Goal: Task Accomplishment & Management: Complete application form

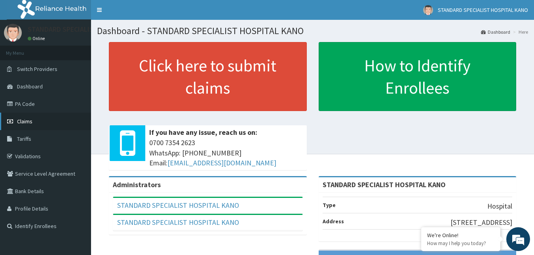
click at [18, 120] on span "Claims" at bounding box center [24, 121] width 15 height 7
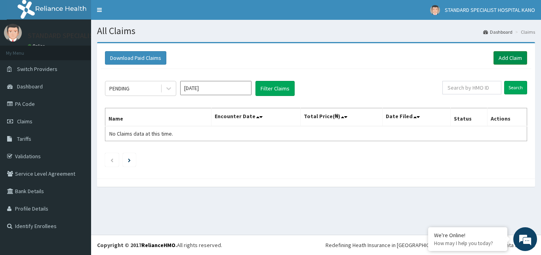
click at [509, 59] on link "Add Claim" at bounding box center [511, 57] width 34 height 13
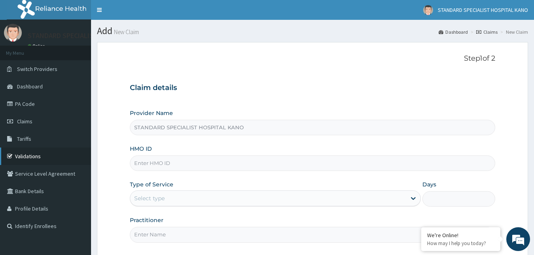
click at [27, 154] on link "Validations" at bounding box center [45, 155] width 91 height 17
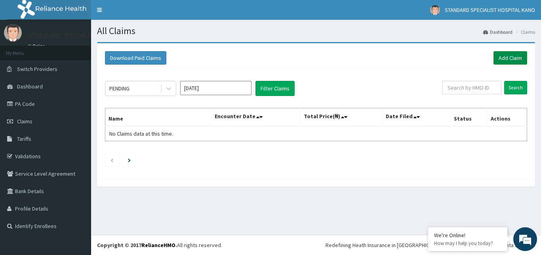
click at [510, 55] on link "Add Claim" at bounding box center [511, 57] width 34 height 13
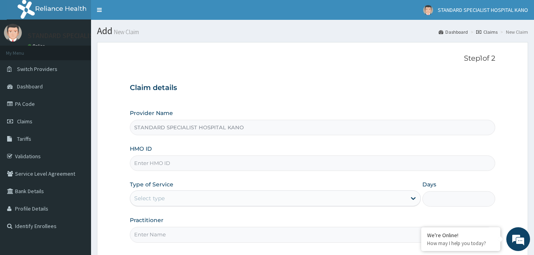
click at [164, 164] on input "HMO ID" at bounding box center [313, 162] width 366 height 15
type input "ENP/10491/E"
click at [173, 198] on div "Select type" at bounding box center [268, 198] width 277 height 13
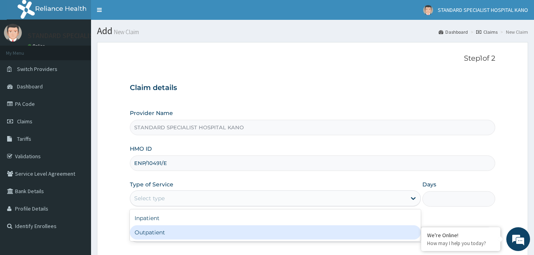
click at [143, 235] on div "Outpatient" at bounding box center [276, 232] width 292 height 14
type input "1"
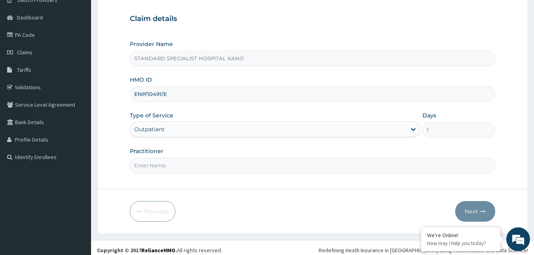
scroll to position [70, 0]
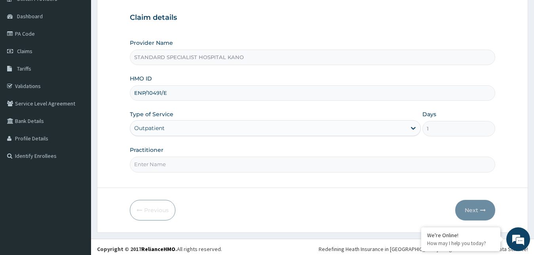
click at [177, 162] on input "Practitioner" at bounding box center [313, 163] width 366 height 15
type input "DR FELIX"
click at [397, 204] on div "Previous Next" at bounding box center [313, 210] width 366 height 21
click at [473, 206] on button "Next" at bounding box center [476, 210] width 40 height 21
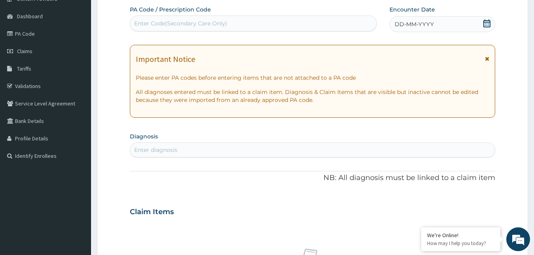
click at [444, 21] on div "DD-MM-YYYY" at bounding box center [443, 24] width 106 height 16
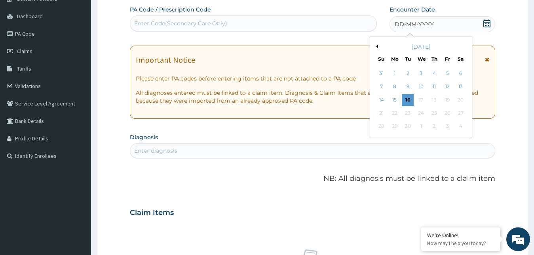
click at [377, 47] on button "Previous Month" at bounding box center [376, 46] width 4 height 4
click at [435, 116] on div "24" at bounding box center [435, 113] width 12 height 12
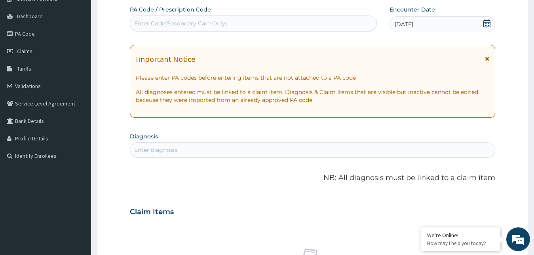
click at [157, 153] on div "Enter diagnosis" at bounding box center [155, 150] width 43 height 8
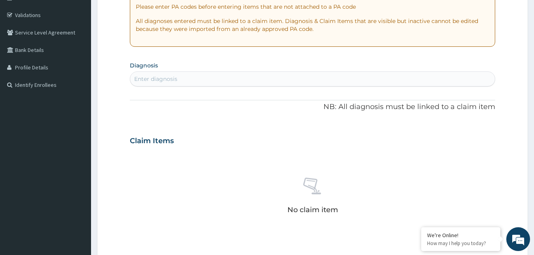
scroll to position [145, 0]
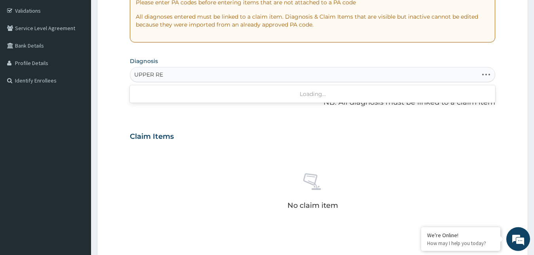
type input "UPPER RES"
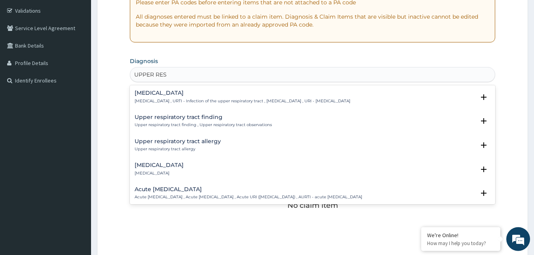
click at [148, 99] on p "[MEDICAL_DATA] , URTI - Infection of the upper respiratory tract , [MEDICAL_DAT…" at bounding box center [243, 101] width 216 height 6
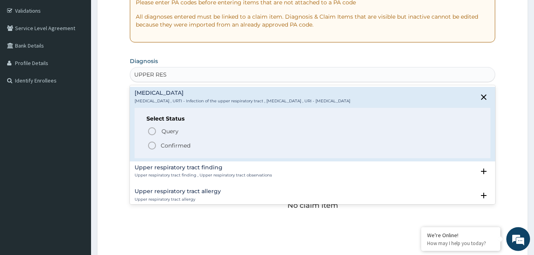
click at [150, 146] on icon "status option filled" at bounding box center [152, 146] width 10 height 10
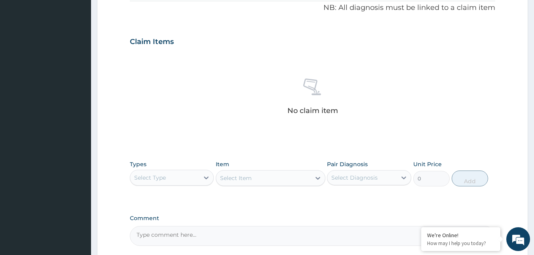
scroll to position [317, 0]
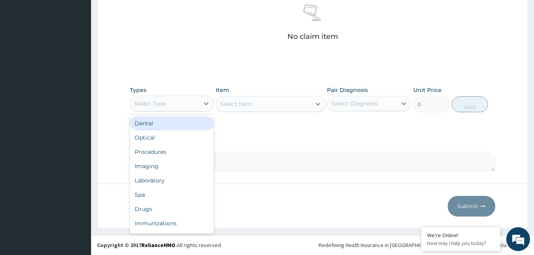
click at [159, 101] on div "Select Type" at bounding box center [150, 103] width 32 height 8
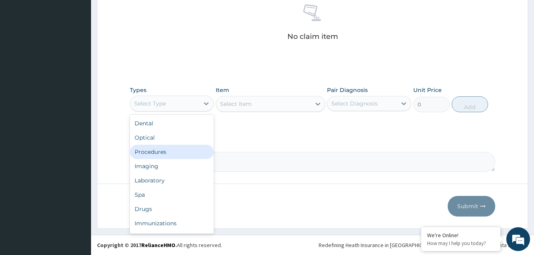
click at [157, 151] on div "Procedures" at bounding box center [172, 152] width 84 height 14
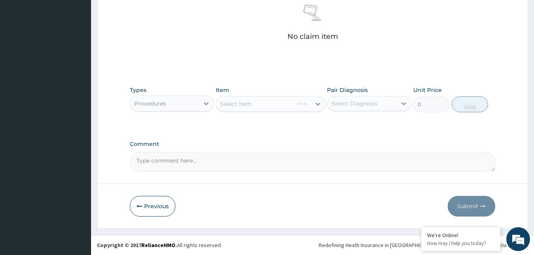
click at [362, 104] on div "Select Diagnosis" at bounding box center [355, 103] width 46 height 8
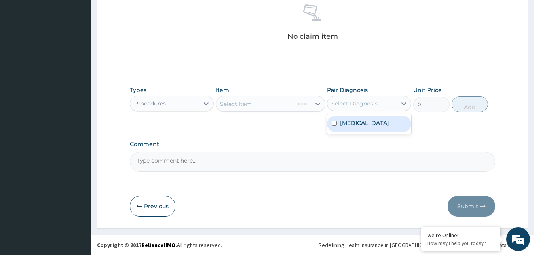
click at [351, 122] on label "[MEDICAL_DATA]" at bounding box center [364, 123] width 49 height 8
checkbox input "true"
click at [255, 108] on div "Select Item" at bounding box center [271, 104] width 110 height 16
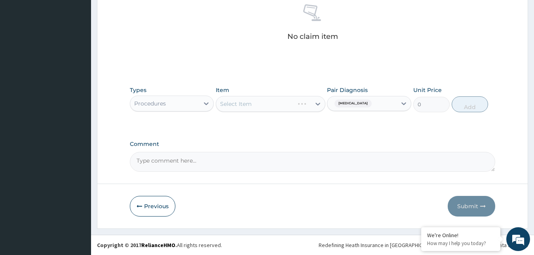
click at [242, 103] on div "Select Item" at bounding box center [271, 104] width 110 height 16
click at [264, 108] on div "Select Item" at bounding box center [263, 103] width 95 height 13
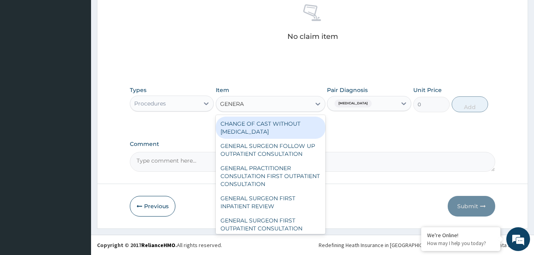
type input "GENERAL"
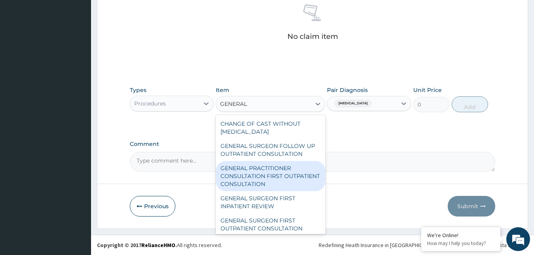
click at [259, 181] on div "GENERAL PRACTITIONER CONSULTATION FIRST OUTPATIENT CONSULTATION" at bounding box center [271, 176] width 110 height 30
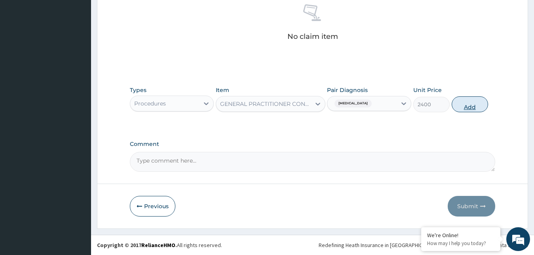
click at [466, 106] on button "Add" at bounding box center [470, 104] width 36 height 16
type input "0"
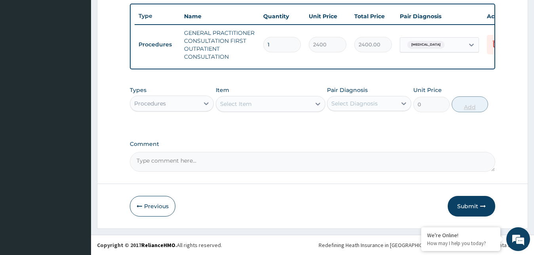
scroll to position [298, 0]
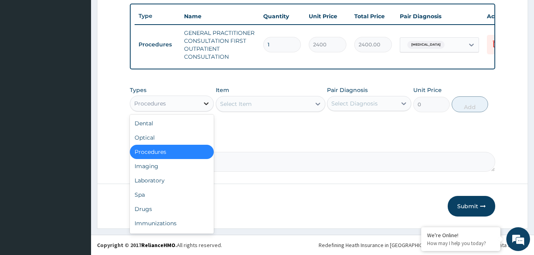
click at [207, 103] on icon at bounding box center [206, 103] width 5 height 3
click at [148, 208] on div "Drugs" at bounding box center [172, 209] width 84 height 14
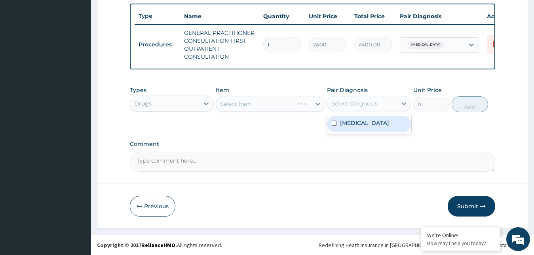
click at [386, 102] on div "Select Diagnosis" at bounding box center [362, 103] width 69 height 13
click at [351, 127] on label "Upper respiratory infection" at bounding box center [364, 123] width 49 height 8
checkbox input "true"
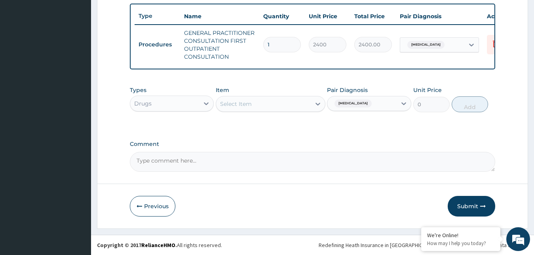
click at [244, 112] on div "Item Select Item" at bounding box center [271, 99] width 110 height 26
click at [250, 103] on div "Select Item" at bounding box center [236, 104] width 32 height 8
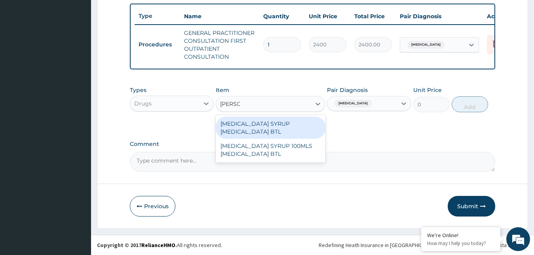
type input "LORAT"
click at [253, 129] on div "LORATADINE SYRUP LORATADINE BTL" at bounding box center [271, 127] width 110 height 22
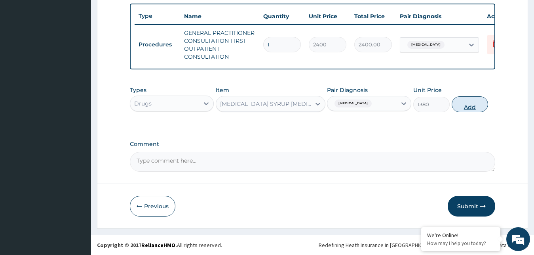
click at [481, 106] on button "Add" at bounding box center [470, 104] width 36 height 16
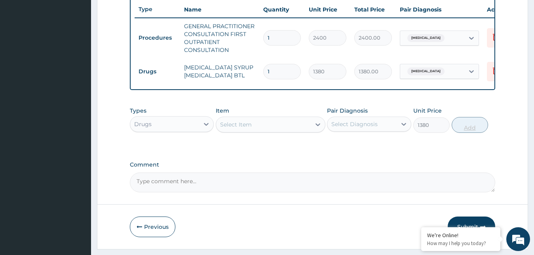
type input "0"
click at [258, 131] on div "Select Item" at bounding box center [263, 124] width 95 height 13
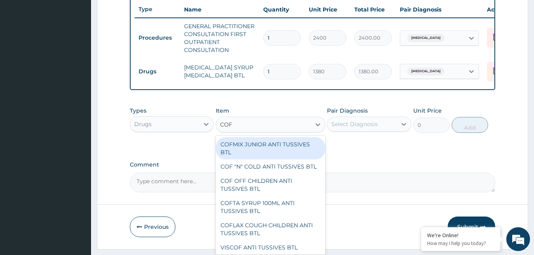
type input "COFL"
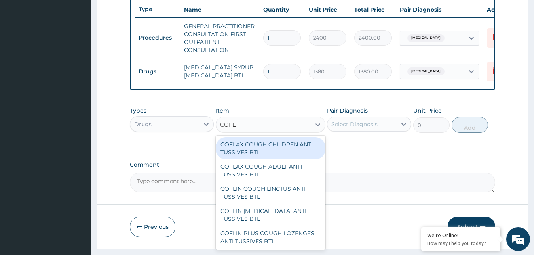
click at [264, 159] on div "COFLAX COUGH CHILDREN ANTI TUSSIVES BTL" at bounding box center [271, 148] width 110 height 22
type input "690"
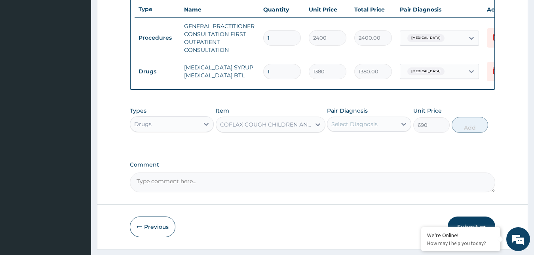
click at [377, 128] on div "Select Diagnosis" at bounding box center [355, 124] width 46 height 8
click at [362, 147] on label "Upper respiratory infection" at bounding box center [364, 143] width 49 height 8
checkbox input "true"
click at [473, 133] on button "Add" at bounding box center [470, 125] width 36 height 16
type input "0"
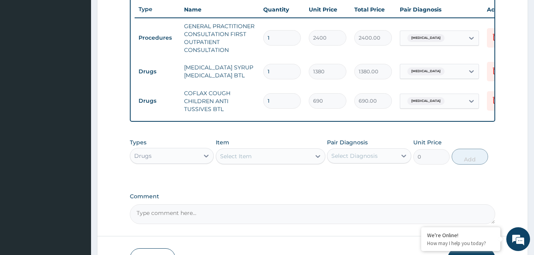
click at [228, 160] on div "Select Item" at bounding box center [236, 156] width 32 height 8
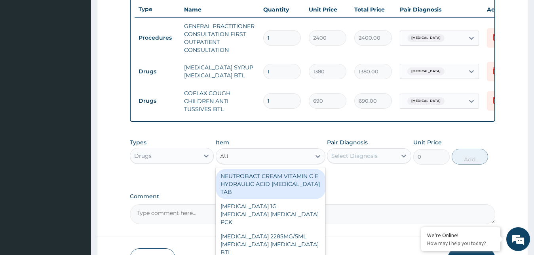
type input "AUG"
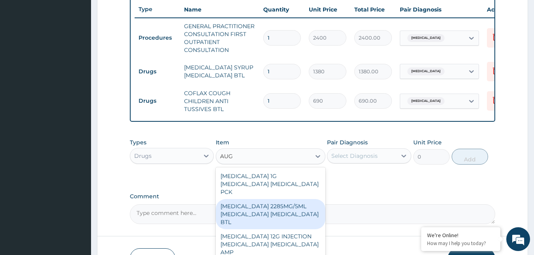
click at [244, 204] on div "AUGMENTIN 2285MG/5ML AMOXICILLIN CLAVULANIC ACID BTL" at bounding box center [271, 214] width 110 height 30
type input "7417.5"
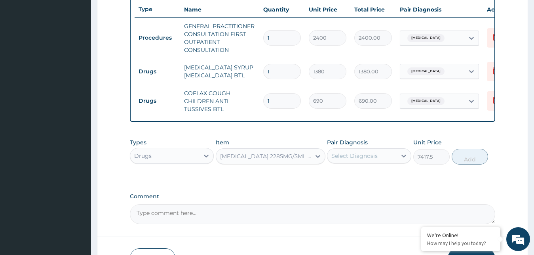
click at [350, 160] on div "Select Diagnosis" at bounding box center [355, 156] width 46 height 8
click at [336, 184] on div "Upper respiratory infection" at bounding box center [369, 176] width 84 height 16
checkbox input "true"
click at [472, 161] on button "Add" at bounding box center [470, 157] width 36 height 16
type input "0"
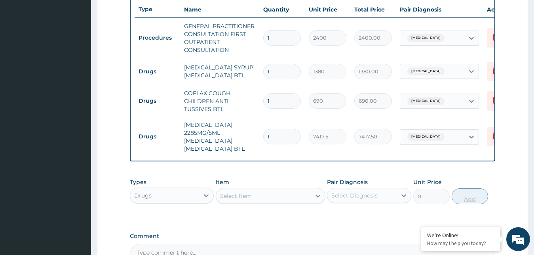
scroll to position [397, 0]
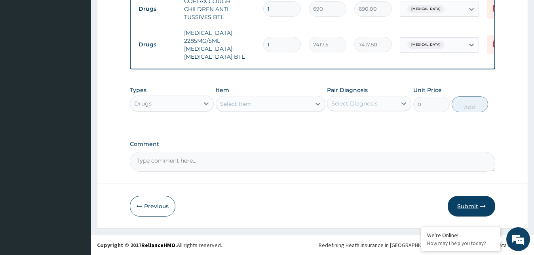
click at [477, 203] on button "Submit" at bounding box center [472, 206] width 48 height 21
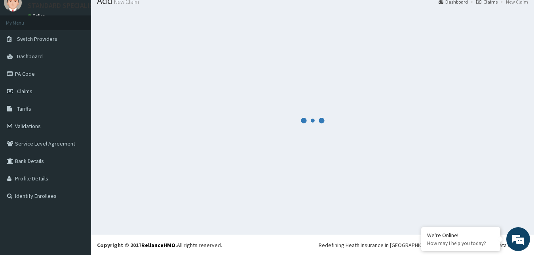
scroll to position [30, 0]
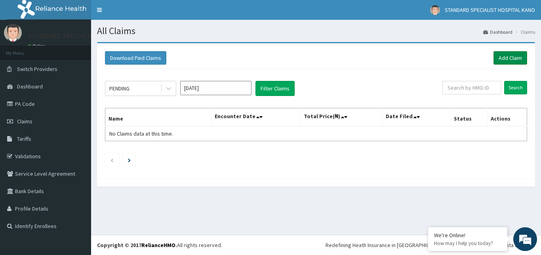
click at [501, 58] on link "Add Claim" at bounding box center [511, 57] width 34 height 13
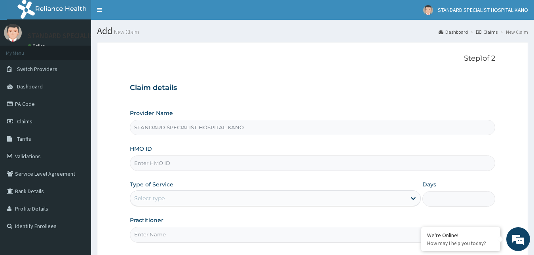
click at [156, 166] on input "HMO ID" at bounding box center [313, 162] width 366 height 15
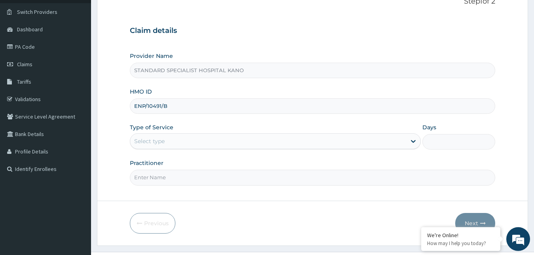
scroll to position [74, 0]
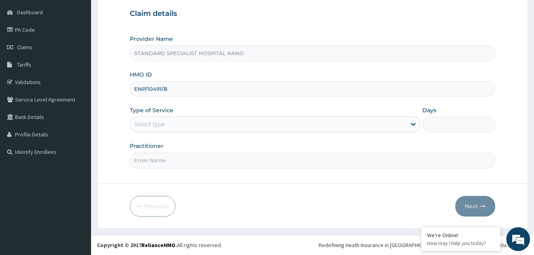
type input "ENP/10491/B"
click at [143, 120] on div "Select type" at bounding box center [149, 124] width 31 height 8
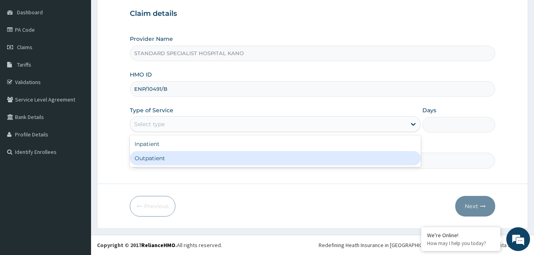
click at [163, 154] on div "Outpatient" at bounding box center [276, 158] width 292 height 14
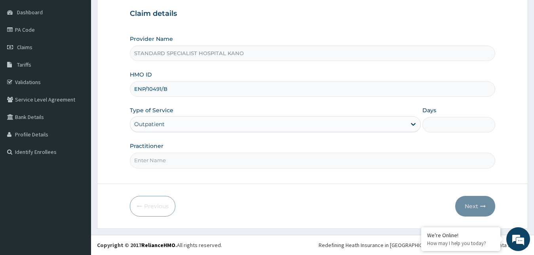
type input "1"
click at [168, 161] on input "Practitioner" at bounding box center [313, 160] width 366 height 15
type input "DR OBAJE"
click at [473, 207] on button "Next" at bounding box center [476, 206] width 40 height 21
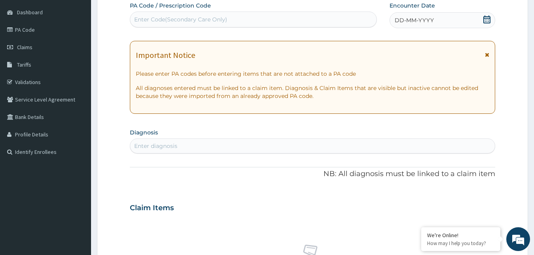
click at [451, 25] on div "DD-MM-YYYY" at bounding box center [443, 20] width 106 height 16
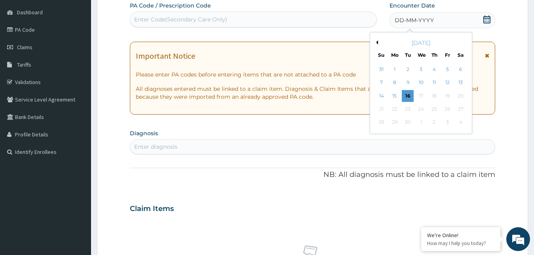
click at [376, 43] on button "Previous Month" at bounding box center [376, 42] width 4 height 4
click at [433, 109] on div "24" at bounding box center [435, 109] width 12 height 12
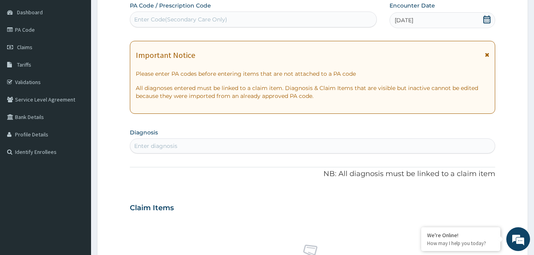
click at [166, 150] on div "Enter diagnosis" at bounding box center [312, 145] width 365 height 13
type input "UPPER RESP"
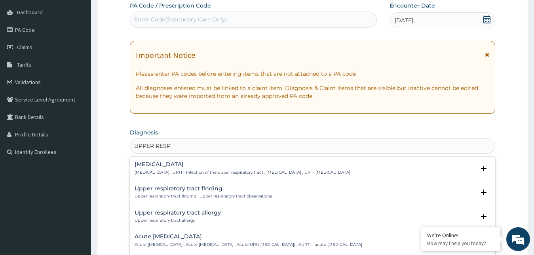
click at [158, 174] on p "Upper respiratory infection , URTI - Infection of the upper respiratory tract ,…" at bounding box center [243, 173] width 216 height 6
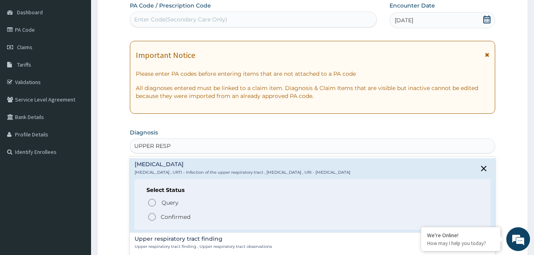
click at [161, 212] on span "Confirmed" at bounding box center [313, 217] width 332 height 10
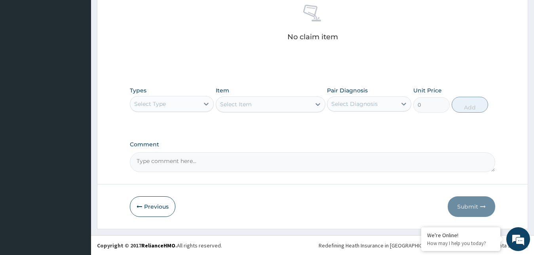
scroll to position [317, 0]
click at [161, 102] on div "Select Type" at bounding box center [150, 103] width 32 height 8
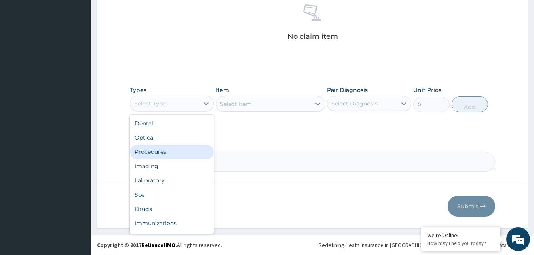
click at [149, 153] on div "Procedures" at bounding box center [172, 152] width 84 height 14
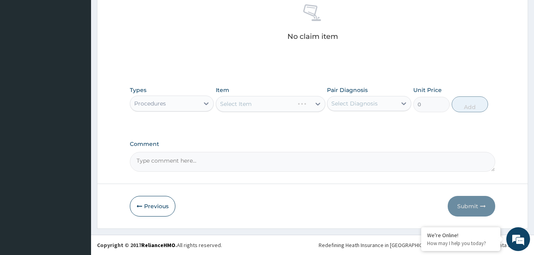
click at [368, 104] on div "Select Diagnosis" at bounding box center [355, 103] width 46 height 8
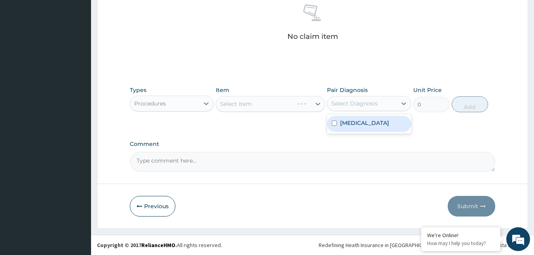
click at [383, 127] on label "Upper respiratory infection" at bounding box center [364, 123] width 49 height 8
checkbox input "true"
click at [246, 102] on div "Select Item" at bounding box center [271, 104] width 110 height 16
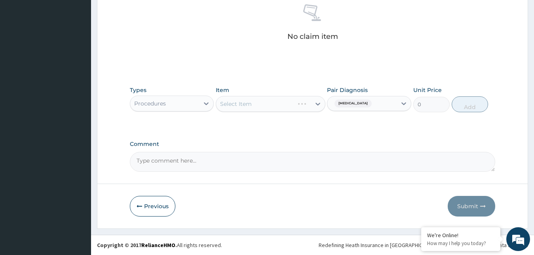
click at [231, 109] on div "Select Item" at bounding box center [271, 104] width 110 height 16
click at [268, 106] on div "Select Item" at bounding box center [271, 104] width 110 height 16
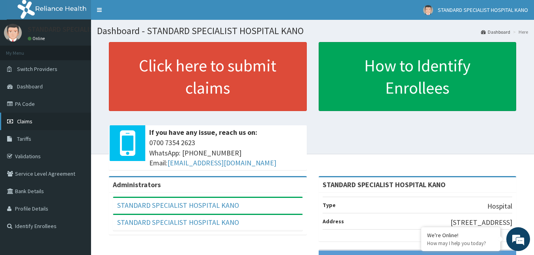
click at [28, 125] on span "Claims" at bounding box center [24, 121] width 15 height 7
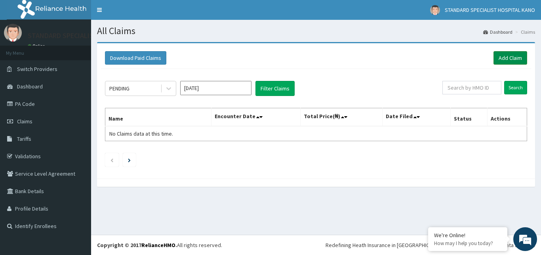
click at [500, 58] on link "Add Claim" at bounding box center [511, 57] width 34 height 13
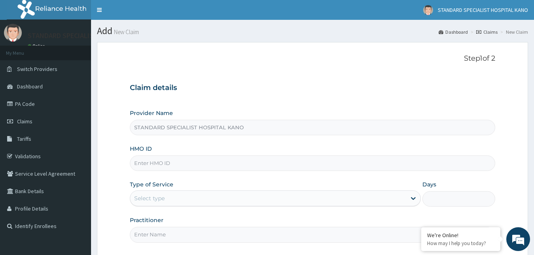
click at [147, 160] on input "HMO ID" at bounding box center [313, 162] width 366 height 15
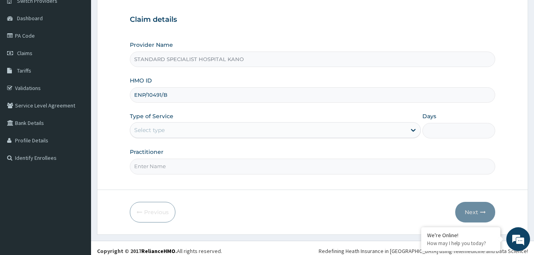
scroll to position [73, 0]
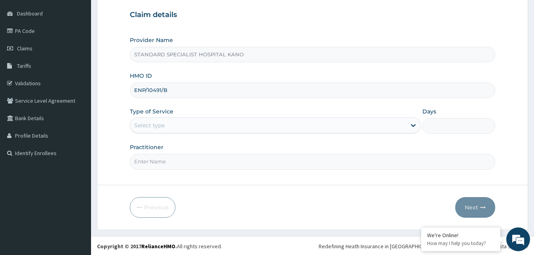
type input "ENP/10491/B"
click at [172, 122] on div "Select type" at bounding box center [268, 125] width 277 height 13
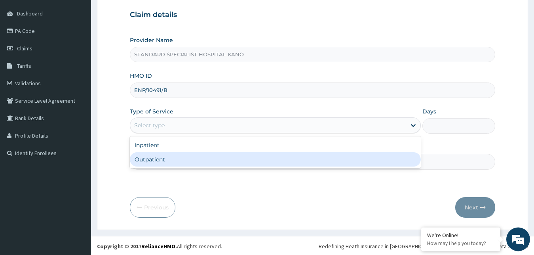
click at [163, 163] on div "Outpatient" at bounding box center [276, 159] width 292 height 14
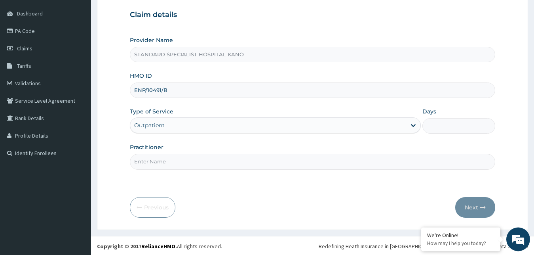
type input "1"
click at [163, 163] on input "Practitioner" at bounding box center [313, 161] width 366 height 15
type input "[PERSON_NAME]"
click at [484, 204] on button "Next" at bounding box center [476, 207] width 40 height 21
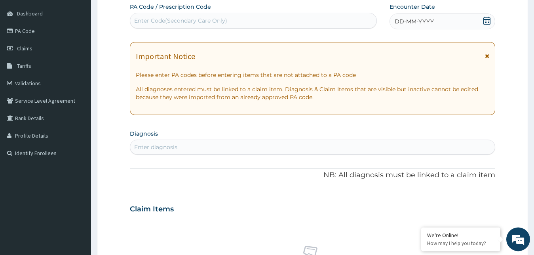
click at [466, 21] on div "DD-MM-YYYY" at bounding box center [443, 21] width 106 height 16
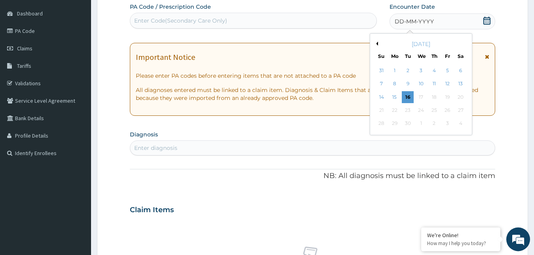
click at [375, 43] on button "Previous Month" at bounding box center [376, 44] width 4 height 4
click at [436, 112] on div "24" at bounding box center [435, 110] width 12 height 12
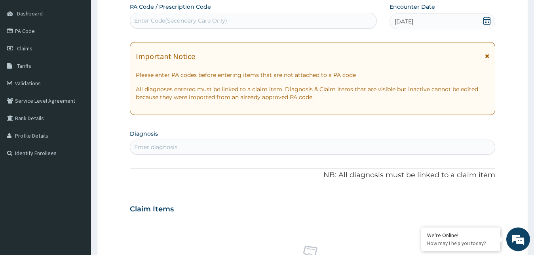
click at [184, 147] on div "Enter diagnosis" at bounding box center [312, 147] width 365 height 13
type input "UPPER RES"
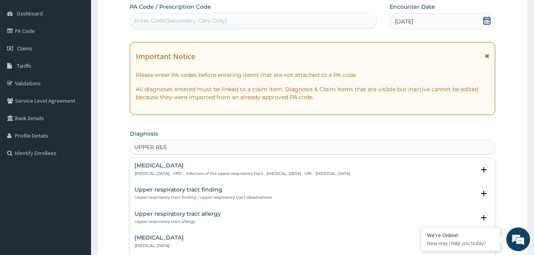
click at [156, 172] on p "Upper respiratory infection , URTI - Infection of the upper respiratory tract ,…" at bounding box center [243, 174] width 216 height 6
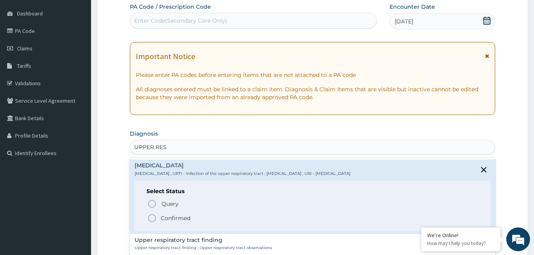
click at [150, 219] on icon "status option filled" at bounding box center [152, 218] width 10 height 10
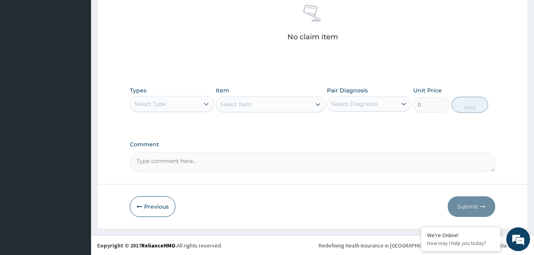
scroll to position [317, 0]
click at [178, 105] on div "Select Type" at bounding box center [164, 103] width 69 height 13
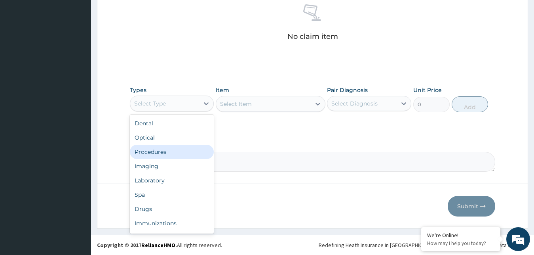
click at [173, 152] on div "Procedures" at bounding box center [172, 152] width 84 height 14
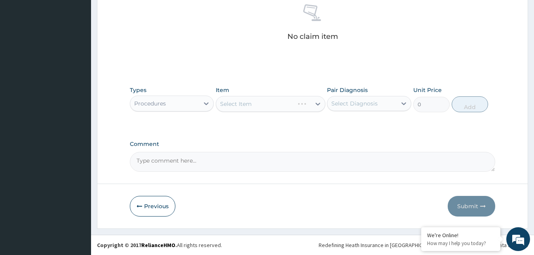
click at [366, 110] on div "Select Diagnosis" at bounding box center [369, 103] width 84 height 15
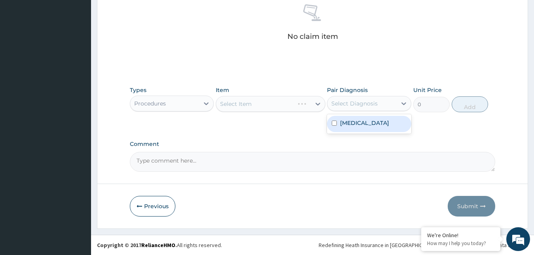
click at [361, 124] on label "Upper respiratory infection" at bounding box center [364, 123] width 49 height 8
checkbox input "true"
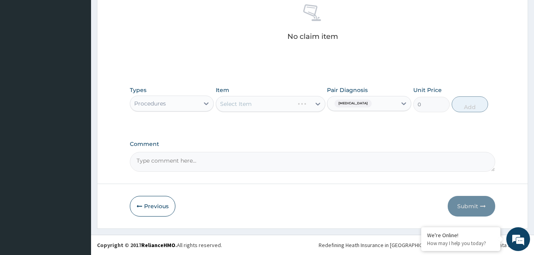
click at [246, 104] on div "Select Item" at bounding box center [271, 104] width 110 height 16
click at [246, 104] on div "Select Item" at bounding box center [236, 104] width 32 height 8
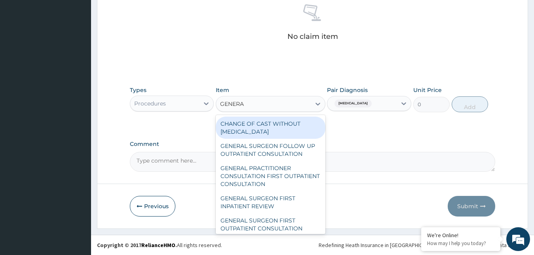
type input "GENERAL"
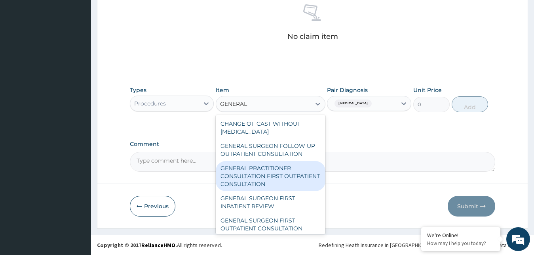
click at [238, 180] on div "GENERAL PRACTITIONER CONSULTATION FIRST OUTPATIENT CONSULTATION" at bounding box center [271, 176] width 110 height 30
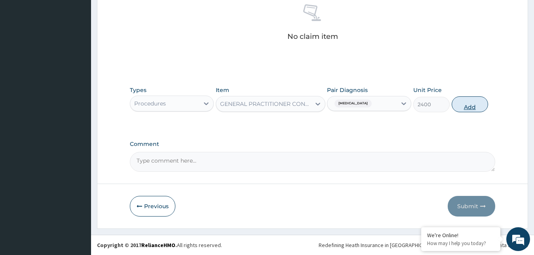
click at [471, 107] on button "Add" at bounding box center [470, 104] width 36 height 16
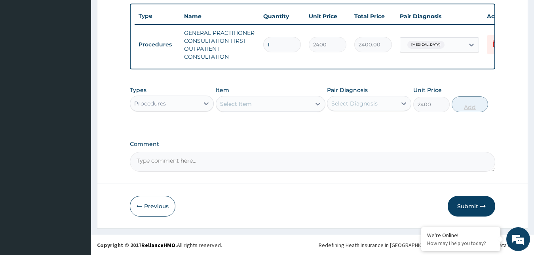
type input "0"
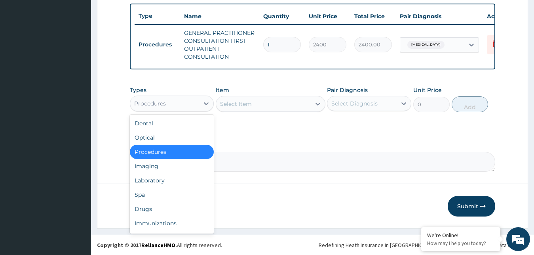
click at [193, 101] on div "Procedures" at bounding box center [164, 103] width 69 height 13
click at [143, 209] on div "Drugs" at bounding box center [172, 209] width 84 height 14
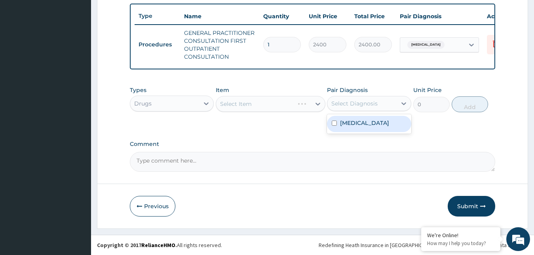
click at [346, 103] on div "Select Diagnosis" at bounding box center [355, 103] width 46 height 8
click at [346, 127] on label "Upper respiratory infection" at bounding box center [364, 123] width 49 height 8
checkbox input "true"
click at [275, 107] on div "Select Item" at bounding box center [271, 104] width 110 height 16
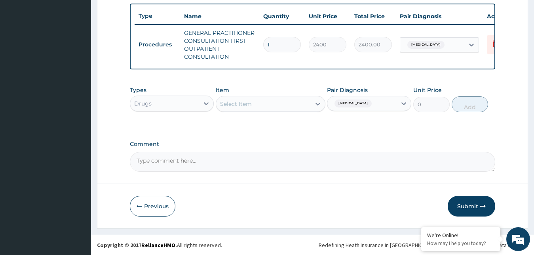
click at [262, 106] on div "Select Item" at bounding box center [263, 103] width 95 height 13
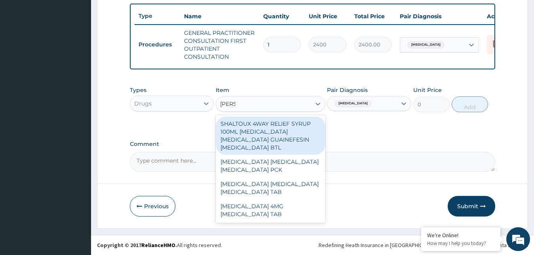
type input "SALBU"
click at [274, 133] on div "SHALTOUX 4WAY RELIEF SYRUP 100ML SALBUTAMOL BROMHEXINE GUAINEFESIN MENTHOL BTL" at bounding box center [271, 135] width 110 height 38
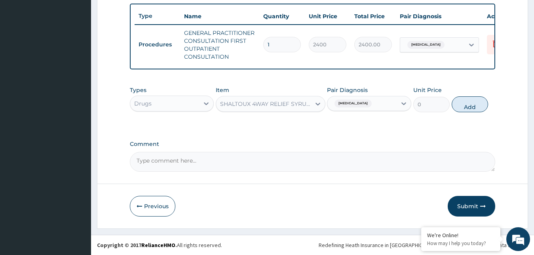
type input "517.5"
click at [305, 104] on div "SHALTOUX 4WAY RELIEF SYRUP 100ML SALBUTAMOL BROMHEXINE GUAINEFESIN MENTHOL BTL" at bounding box center [266, 104] width 92 height 8
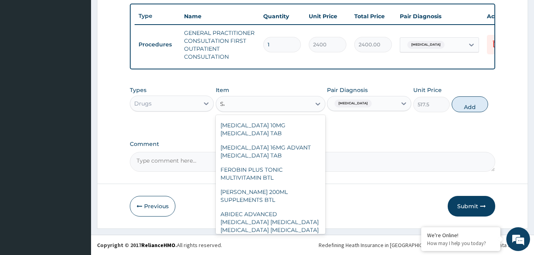
scroll to position [0, 0]
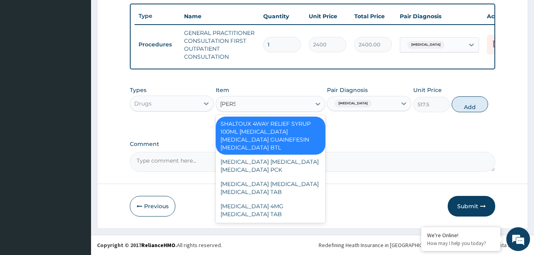
type input "SALBU"
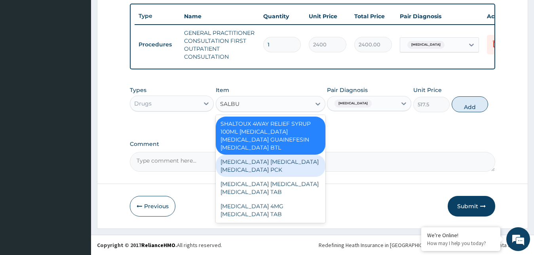
click at [272, 155] on div "SALBUTAMOL INHALER SALBUTAMOL PCK" at bounding box center [271, 166] width 110 height 22
type input "13800"
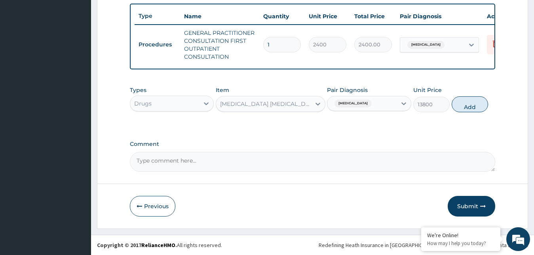
click at [267, 102] on div "SALBUTAMOL INHALER SALBUTAMOL PCK" at bounding box center [266, 104] width 92 height 8
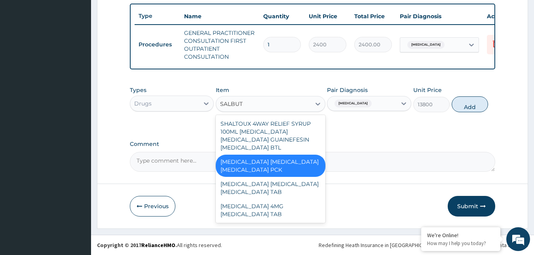
type input "SALBUTA"
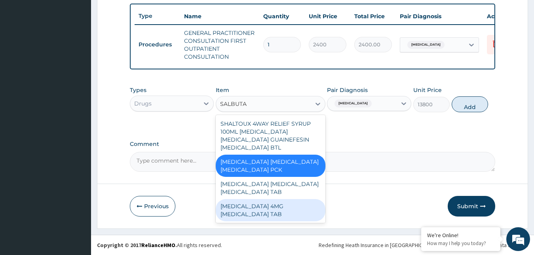
click at [234, 208] on div "SALBUTAMOL 4MG SALBUTAMOL TAB" at bounding box center [271, 210] width 110 height 22
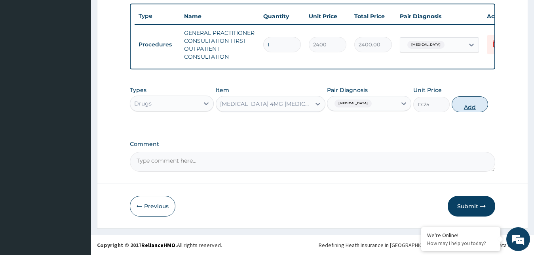
click at [466, 101] on button "Add" at bounding box center [470, 104] width 36 height 16
type input "0"
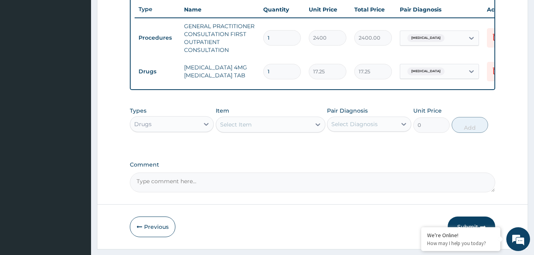
type input "10"
type input "172.50"
type input "10"
click at [237, 128] on div "Select Item" at bounding box center [236, 124] width 32 height 8
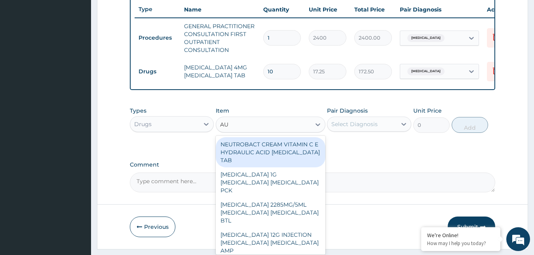
type input "AUG"
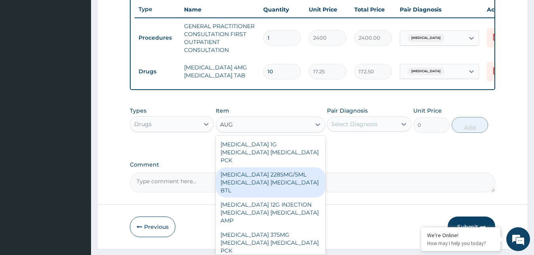
click at [254, 180] on div "AUGMENTIN 2285MG/5ML AMOXICILLIN CLAVULANIC ACID BTL" at bounding box center [271, 182] width 110 height 30
type input "7417.5"
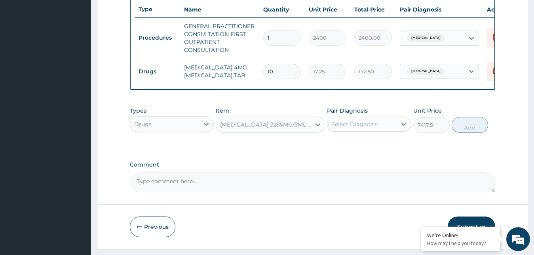
click at [357, 130] on div "Select Diagnosis" at bounding box center [362, 124] width 69 height 13
click at [346, 147] on label "Upper respiratory infection" at bounding box center [364, 143] width 49 height 8
checkbox input "true"
click at [465, 133] on button "Add" at bounding box center [470, 125] width 36 height 16
type input "0"
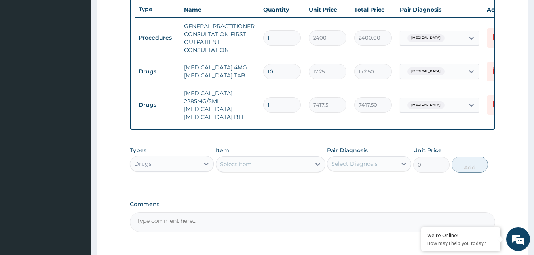
scroll to position [0, 32]
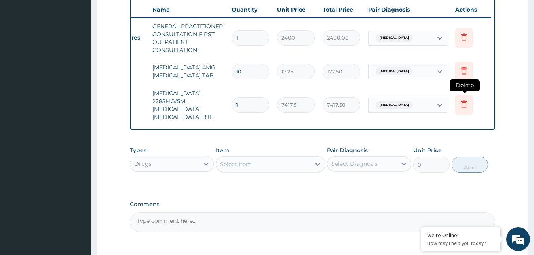
click at [463, 103] on icon at bounding box center [465, 104] width 10 height 10
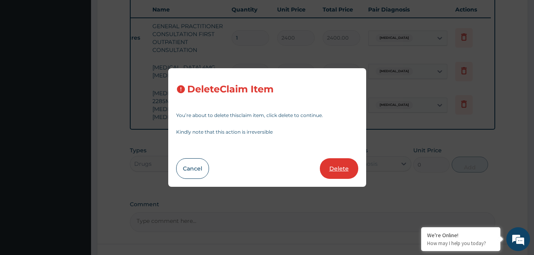
click at [340, 171] on button "Delete" at bounding box center [339, 168] width 38 height 21
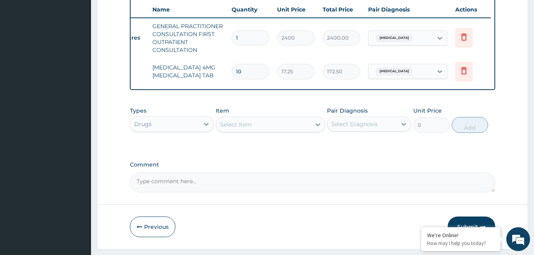
click at [218, 131] on div "Select Item" at bounding box center [263, 124] width 95 height 13
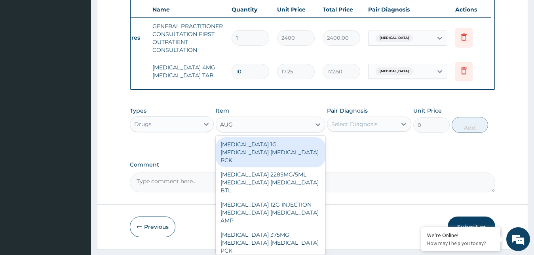
type input "AUGM"
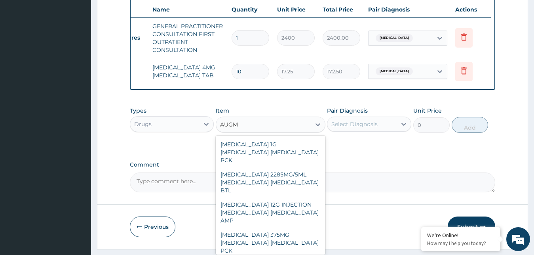
scroll to position [57, 0]
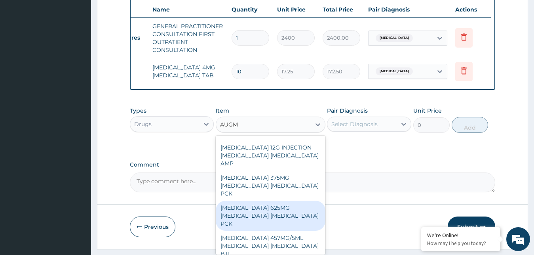
click at [267, 204] on div "AUGMENTIN 625MG AMOXICILLIN CLAVULANIC ACID PCK" at bounding box center [271, 215] width 110 height 30
type input "16000"
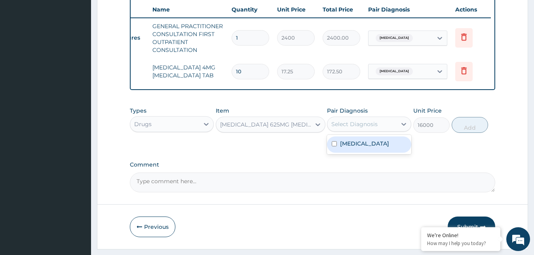
click at [365, 128] on div "Select Diagnosis" at bounding box center [355, 124] width 46 height 8
click at [349, 147] on label "Upper respiratory infection" at bounding box center [364, 143] width 49 height 8
checkbox input "true"
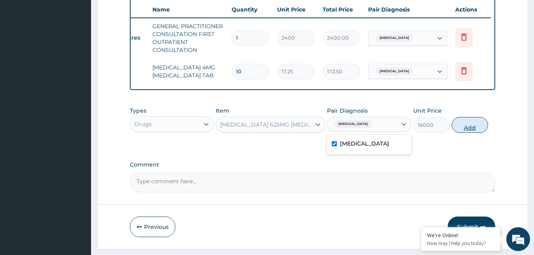
click at [472, 130] on button "Add" at bounding box center [470, 125] width 36 height 16
type input "0"
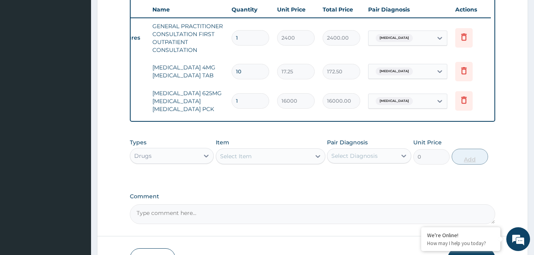
scroll to position [357, 0]
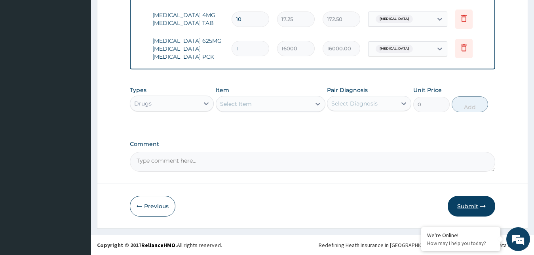
click at [468, 211] on button "Submit" at bounding box center [472, 206] width 48 height 21
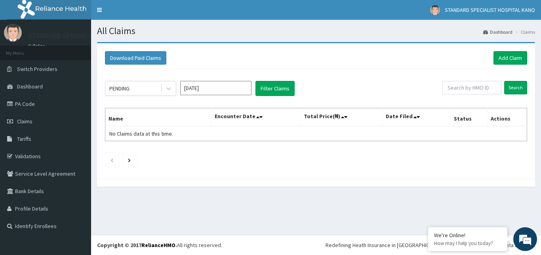
click at [504, 38] on ol "Dashboard Claims" at bounding box center [509, 32] width 56 height 12
click at [505, 56] on link "Add Claim" at bounding box center [511, 57] width 34 height 13
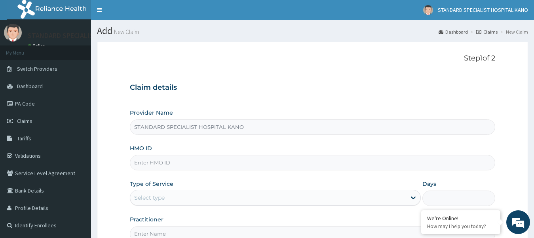
click at [146, 162] on input "HMO ID" at bounding box center [313, 162] width 366 height 15
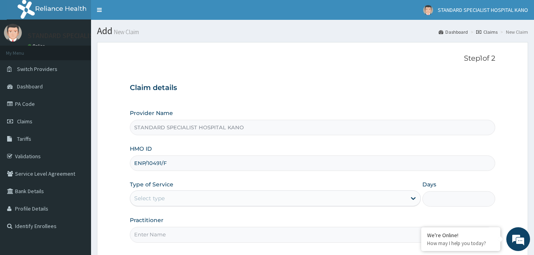
scroll to position [74, 0]
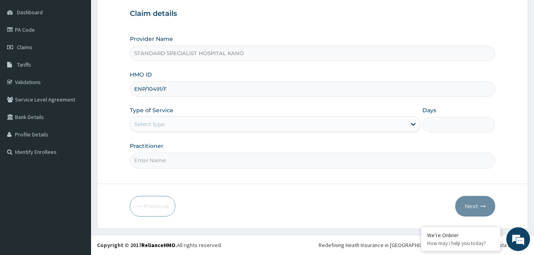
type input "ENP/10491/F"
click at [179, 122] on div "Select type" at bounding box center [268, 124] width 277 height 13
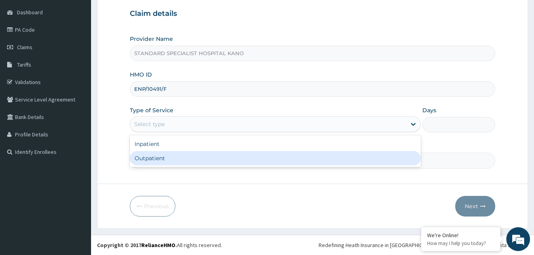
click at [165, 154] on div "Outpatient" at bounding box center [276, 158] width 292 height 14
type input "1"
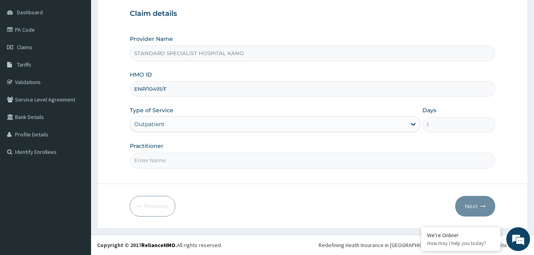
click at [328, 161] on input "Practitioner" at bounding box center [313, 160] width 366 height 15
type input "[PERSON_NAME]"
click at [480, 204] on button "Next" at bounding box center [476, 206] width 40 height 21
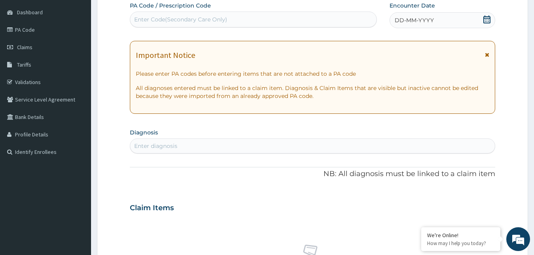
click at [446, 26] on div "DD-MM-YYYY" at bounding box center [443, 20] width 106 height 16
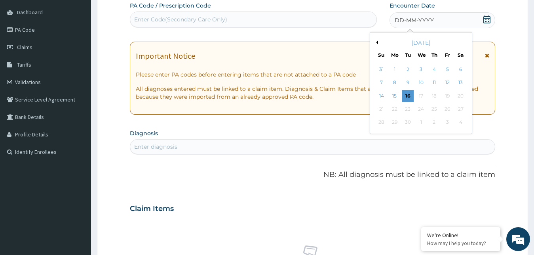
click at [377, 43] on button "Previous Month" at bounding box center [376, 42] width 4 height 4
click at [437, 111] on div "24" at bounding box center [435, 109] width 12 height 12
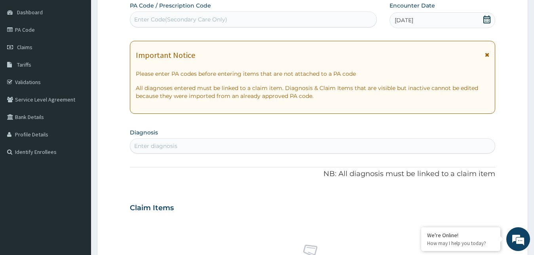
click at [227, 144] on div "Enter diagnosis" at bounding box center [312, 145] width 365 height 13
type input "REGISTR"
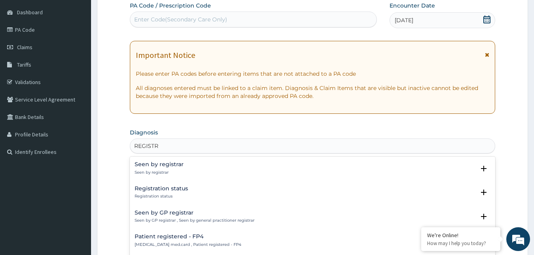
click at [145, 196] on p "Registration status" at bounding box center [161, 196] width 53 height 6
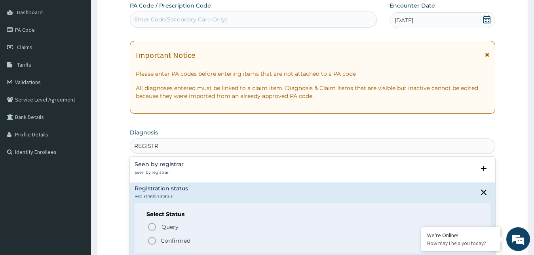
click at [155, 241] on icon "status option filled" at bounding box center [152, 241] width 10 height 10
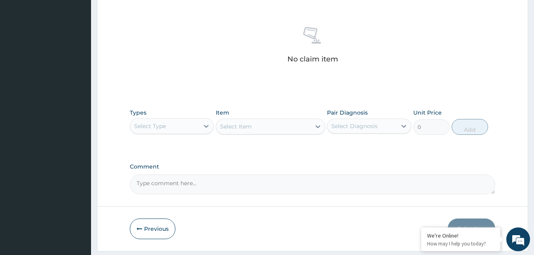
scroll to position [317, 0]
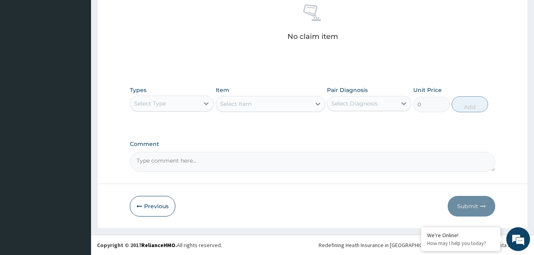
click at [194, 108] on div "Select Type" at bounding box center [164, 103] width 69 height 13
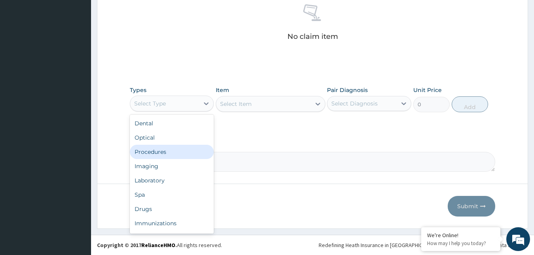
click at [172, 151] on div "Procedures" at bounding box center [172, 152] width 84 height 14
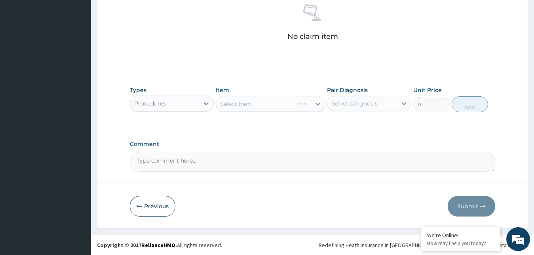
click at [383, 99] on div "Select Diagnosis" at bounding box center [362, 103] width 69 height 13
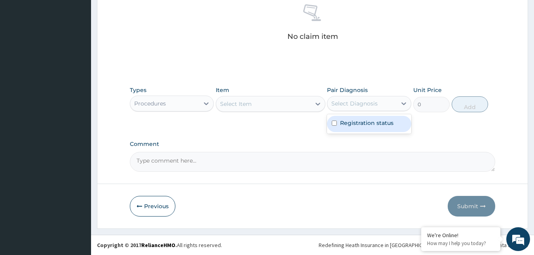
click at [362, 122] on label "Registration status" at bounding box center [366, 123] width 53 height 8
checkbox input "true"
click at [252, 103] on div "Select Item" at bounding box center [263, 103] width 95 height 13
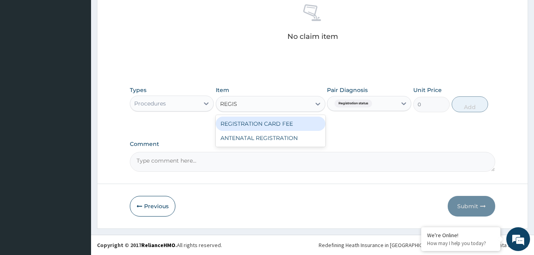
type input "REGIST"
click at [303, 122] on div "REGISTRATION CARD FEE" at bounding box center [271, 123] width 110 height 14
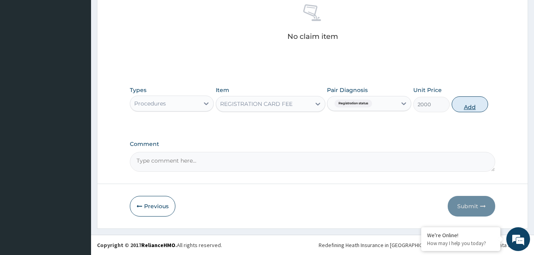
click at [462, 110] on button "Add" at bounding box center [470, 104] width 36 height 16
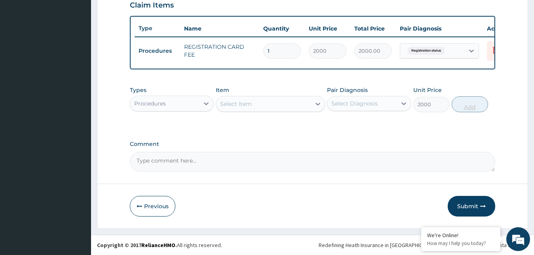
type input "0"
click at [467, 208] on button "Submit" at bounding box center [472, 206] width 48 height 21
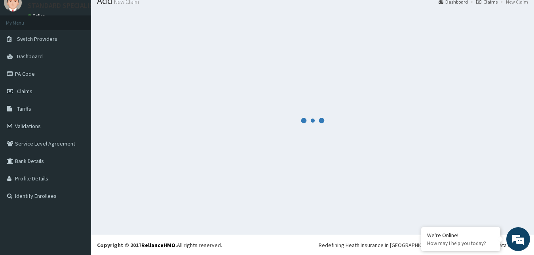
scroll to position [30, 0]
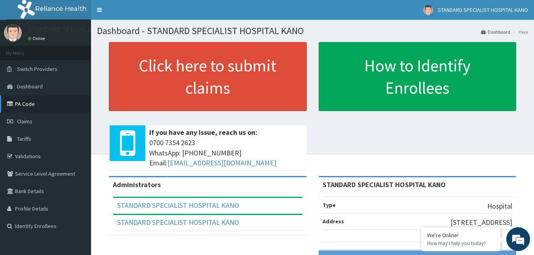
click at [29, 108] on link "PA Code" at bounding box center [45, 103] width 91 height 17
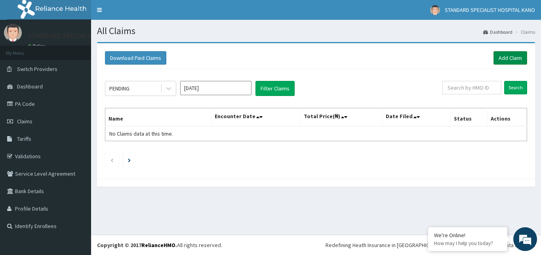
click at [498, 59] on link "Add Claim" at bounding box center [511, 57] width 34 height 13
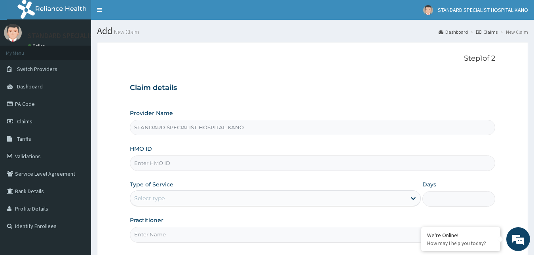
click at [200, 159] on input "HMO ID" at bounding box center [313, 162] width 366 height 15
type input "EWS/10045/A"
click at [170, 196] on div "Select type" at bounding box center [268, 198] width 277 height 13
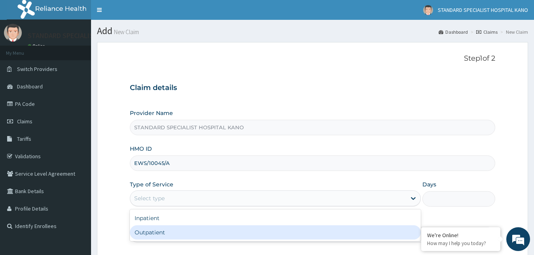
click at [154, 231] on div "Outpatient" at bounding box center [276, 232] width 292 height 14
type input "1"
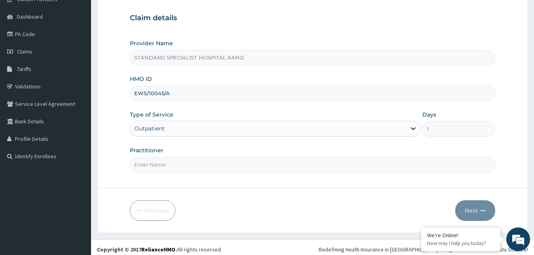
scroll to position [74, 0]
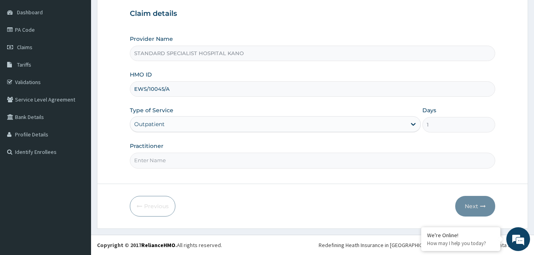
click at [200, 158] on input "Practitioner" at bounding box center [313, 160] width 366 height 15
type input "[PERSON_NAME]"
click at [482, 209] on button "Next" at bounding box center [476, 206] width 40 height 21
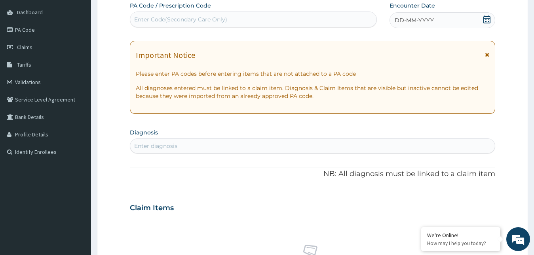
click at [485, 21] on icon at bounding box center [487, 19] width 8 height 8
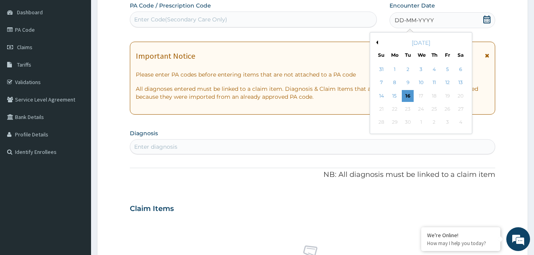
click at [377, 41] on button "Previous Month" at bounding box center [376, 42] width 4 height 4
click at [377, 42] on button "Previous Month" at bounding box center [376, 42] width 4 height 4
click at [465, 43] on button "Next Month" at bounding box center [466, 42] width 4 height 4
click at [434, 111] on div "24" at bounding box center [435, 109] width 12 height 12
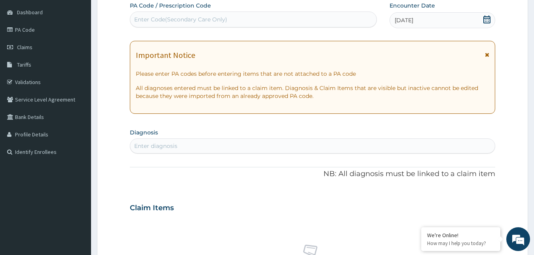
click at [220, 142] on div "Enter diagnosis" at bounding box center [312, 145] width 365 height 13
type input "MALA"
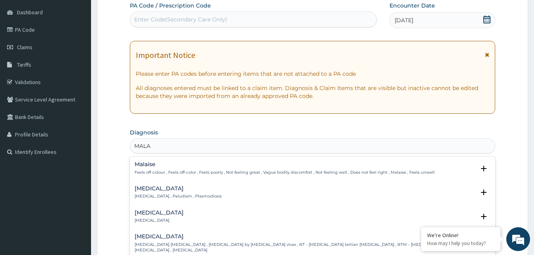
click at [160, 192] on div "[MEDICAL_DATA] [MEDICAL_DATA] , Paludism , Plasmodiosis" at bounding box center [178, 192] width 87 height 14
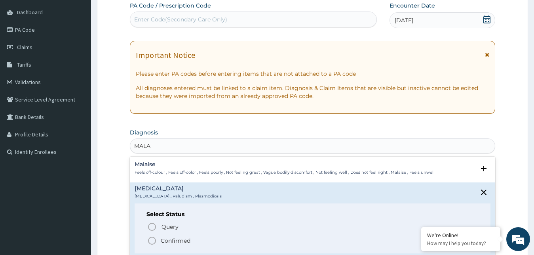
click at [153, 239] on icon "status option filled" at bounding box center [152, 241] width 10 height 10
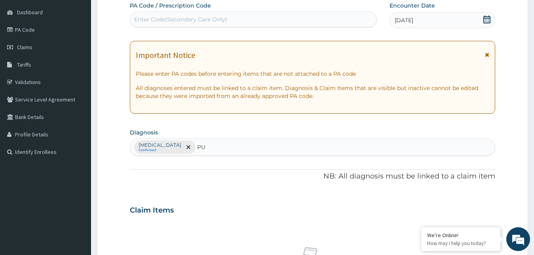
type input "PUD"
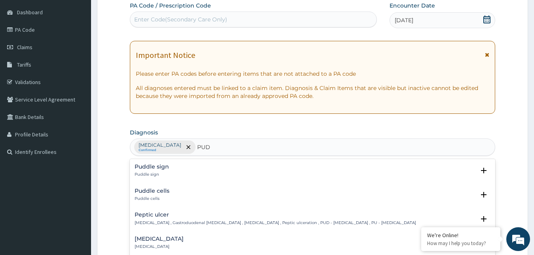
click at [155, 220] on p "[MEDICAL_DATA] , Gastroduodenal [MEDICAL_DATA] , [MEDICAL_DATA] , Peptic ulcera…" at bounding box center [276, 223] width 282 height 6
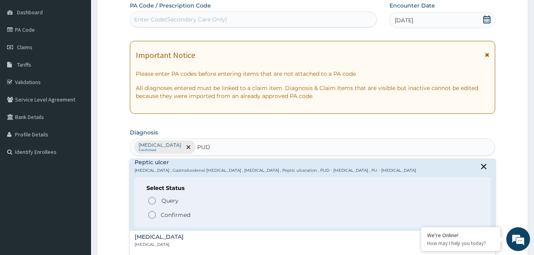
scroll to position [54, 0]
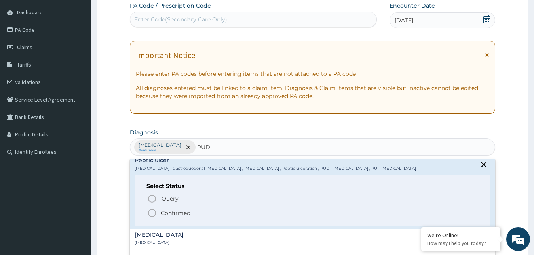
click at [151, 212] on icon "status option filled" at bounding box center [152, 213] width 10 height 10
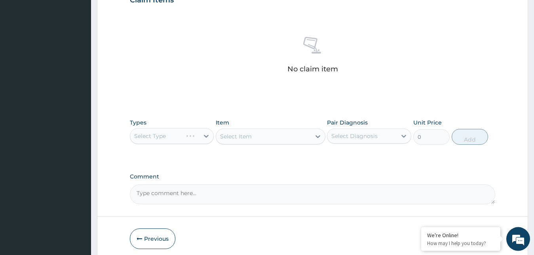
scroll to position [317, 0]
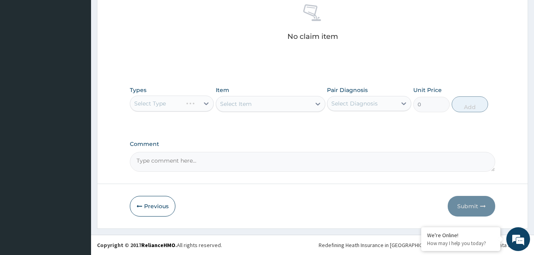
click at [187, 104] on div "Select Type" at bounding box center [172, 103] width 84 height 16
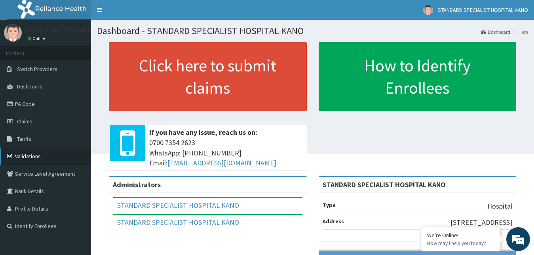
click at [28, 156] on link "Validations" at bounding box center [45, 155] width 91 height 17
